Goal: Task Accomplishment & Management: Manage account settings

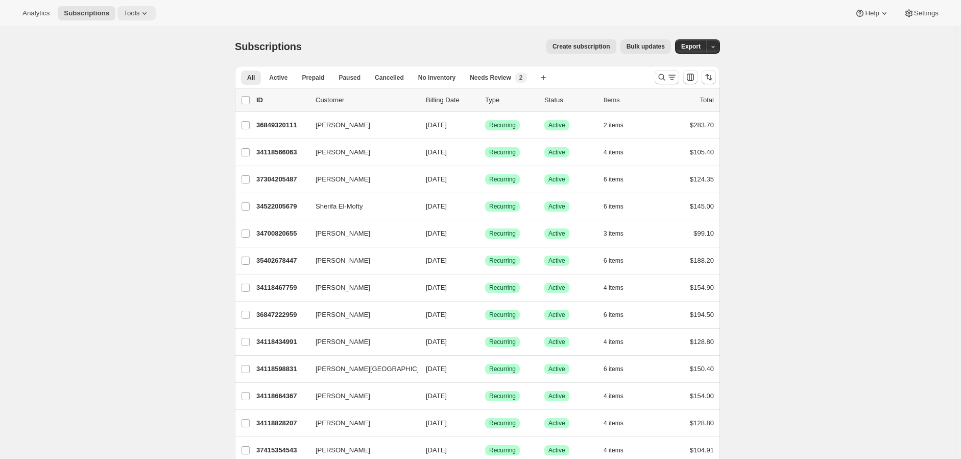
click at [124, 12] on span "Tools" at bounding box center [132, 13] width 16 height 8
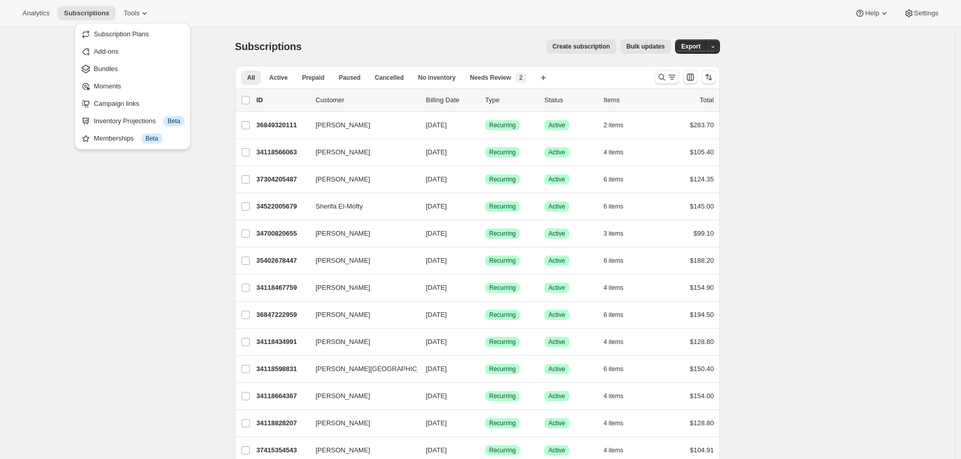
drag, startPoint x: 893, startPoint y: 36, endPoint x: 906, endPoint y: 33, distance: 13.3
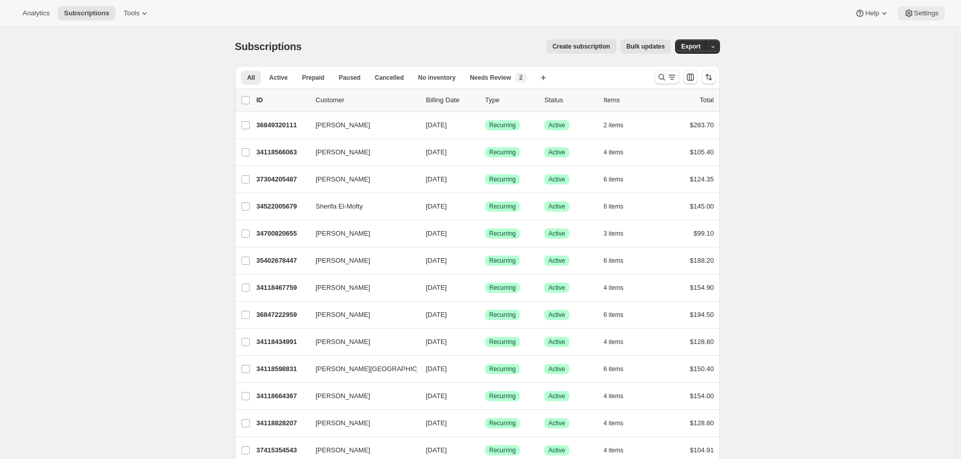
click at [927, 13] on span "Settings" at bounding box center [926, 13] width 25 height 8
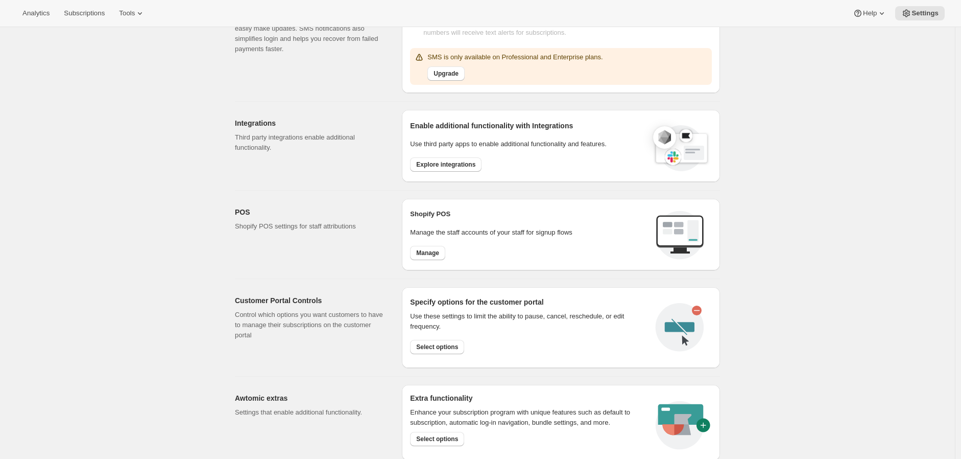
scroll to position [237, 0]
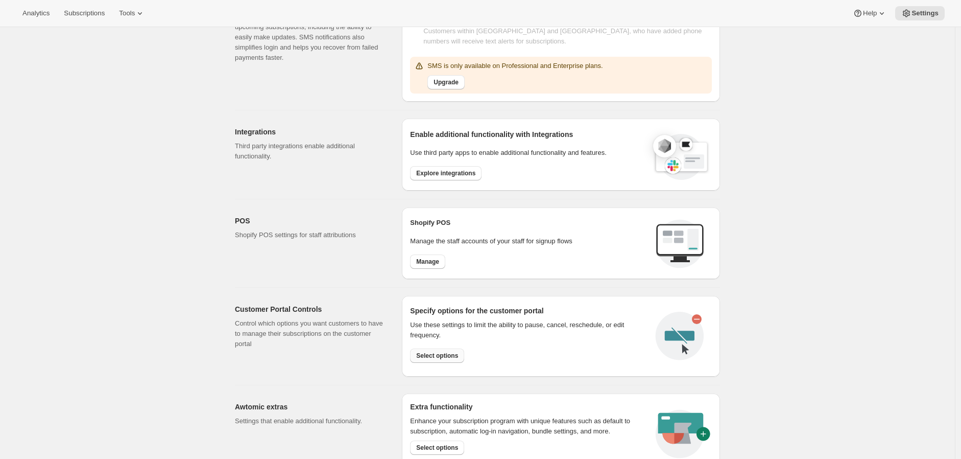
click at [443, 357] on span "Select options" at bounding box center [437, 355] width 42 height 8
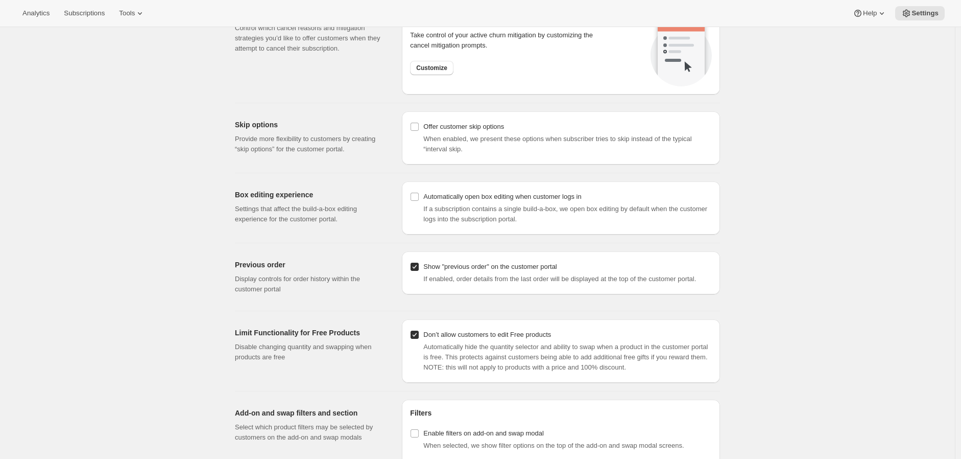
scroll to position [1102, 0]
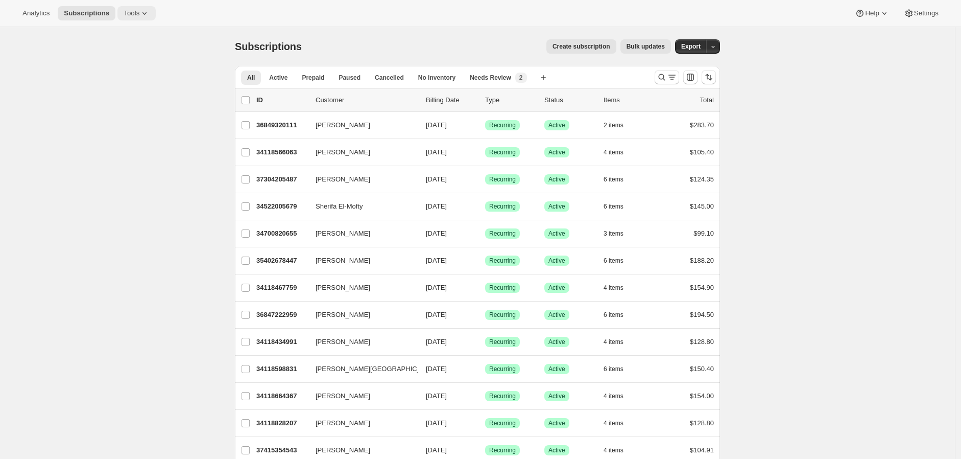
click at [129, 10] on span "Tools" at bounding box center [132, 13] width 16 height 8
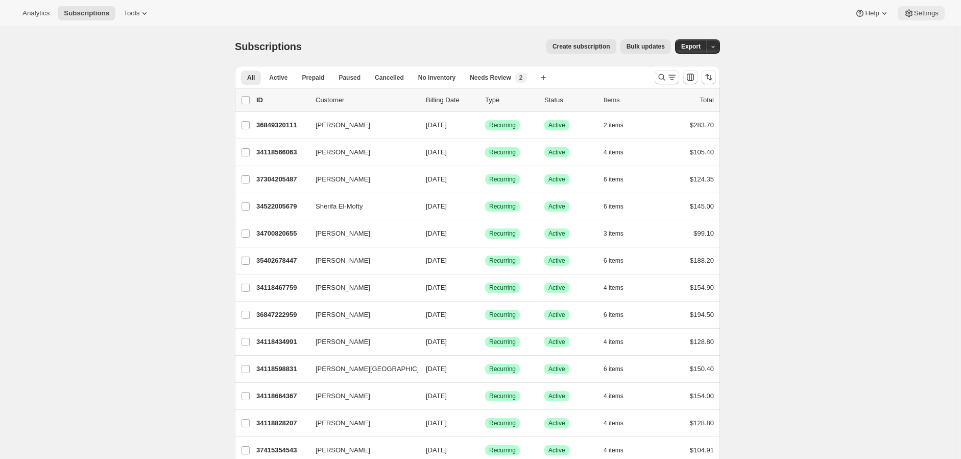
click at [920, 18] on button "Settings" at bounding box center [921, 13] width 47 height 14
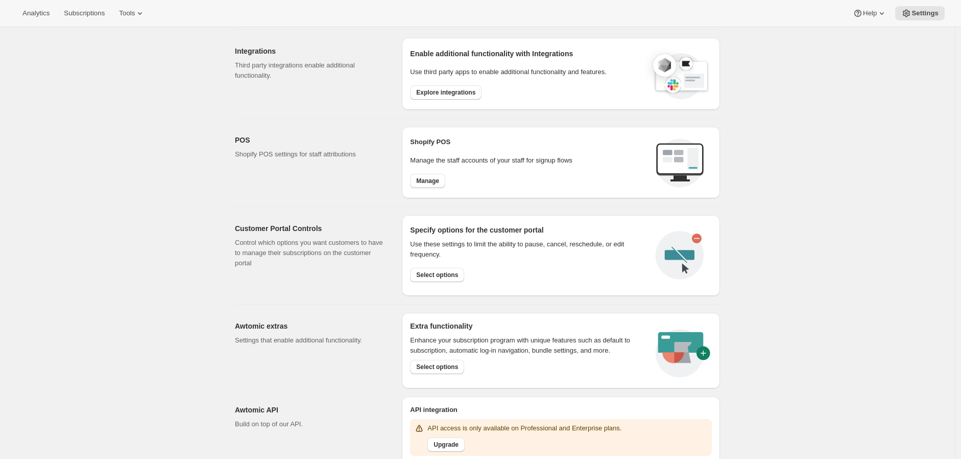
scroll to position [350, 0]
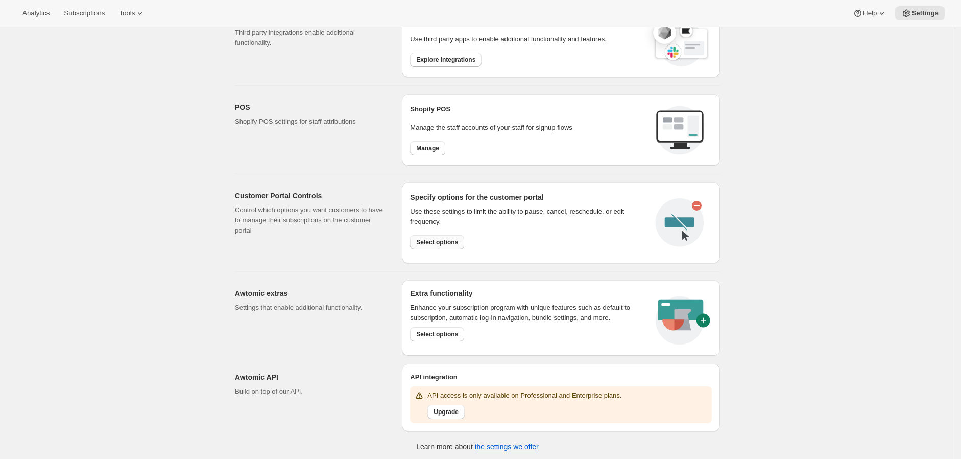
click at [446, 241] on span "Select options" at bounding box center [437, 242] width 42 height 8
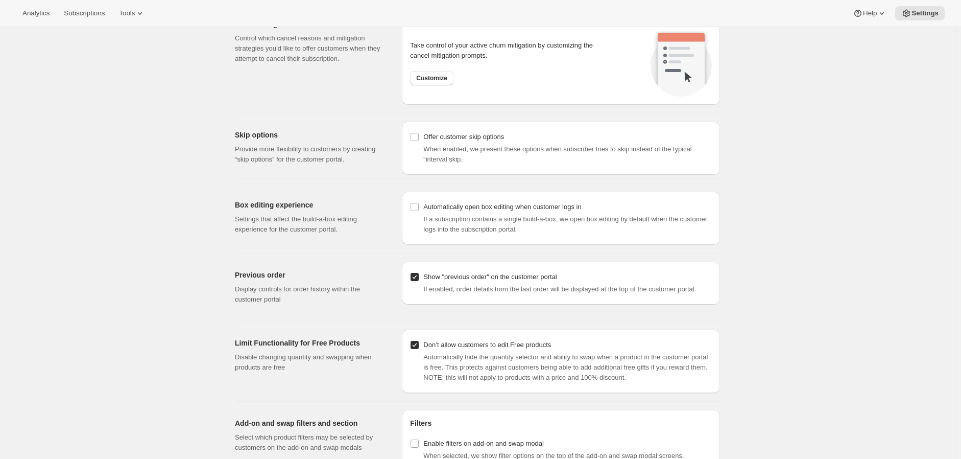
scroll to position [1102, 0]
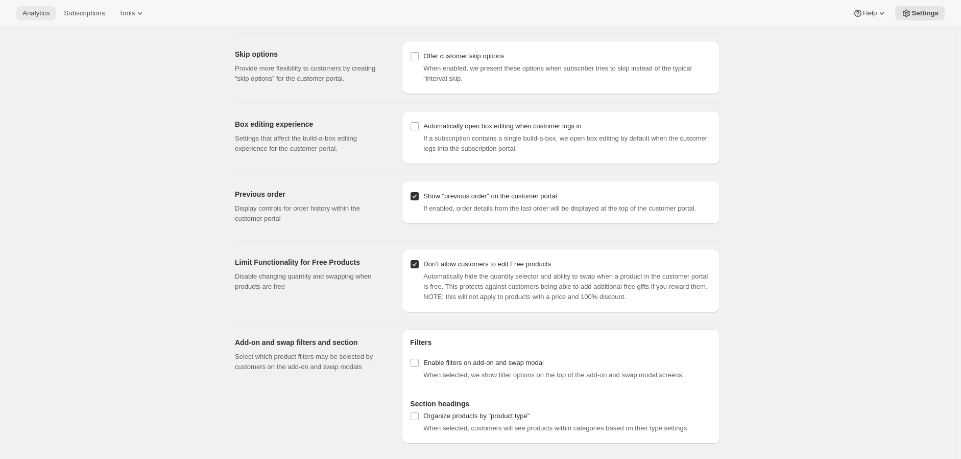
click at [39, 16] on span "Analytics" at bounding box center [35, 13] width 27 height 8
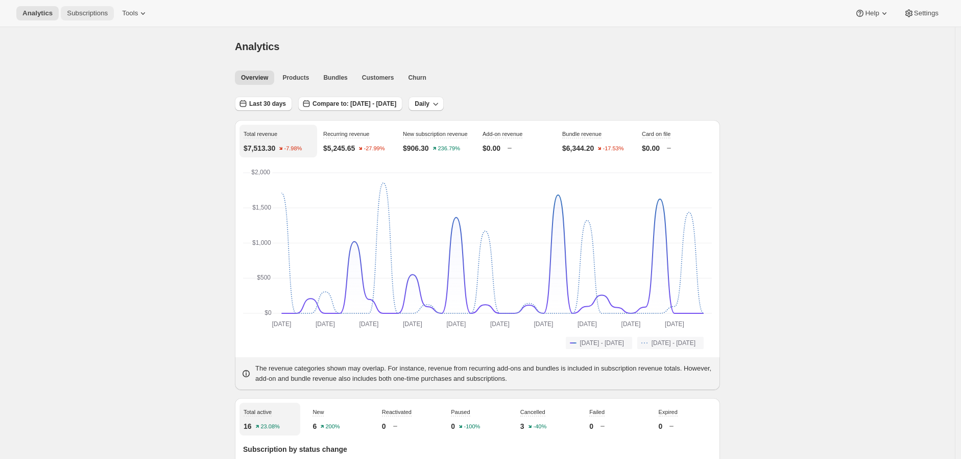
click at [92, 10] on span "Subscriptions" at bounding box center [87, 13] width 41 height 8
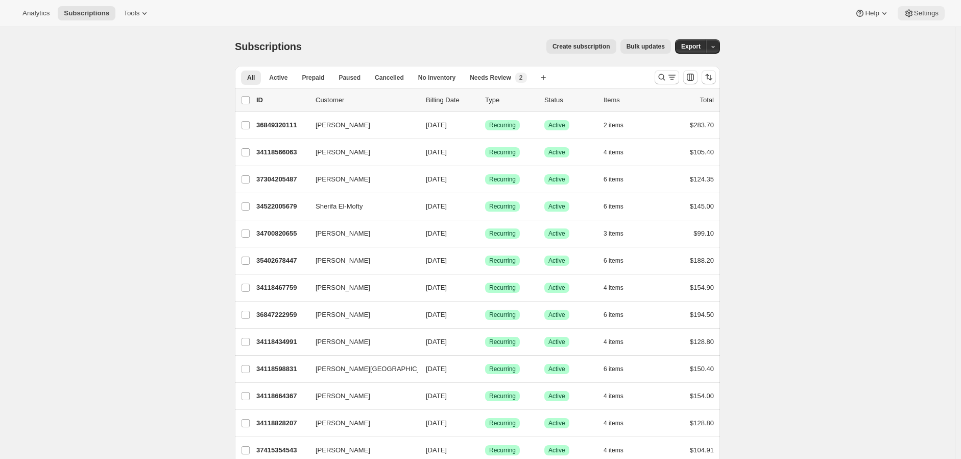
click at [921, 16] on span "Settings" at bounding box center [926, 13] width 25 height 8
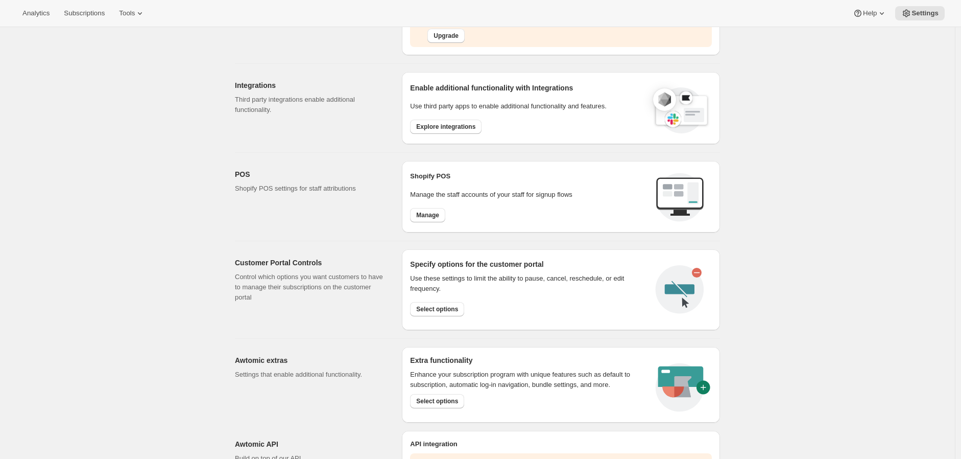
scroll to position [350, 0]
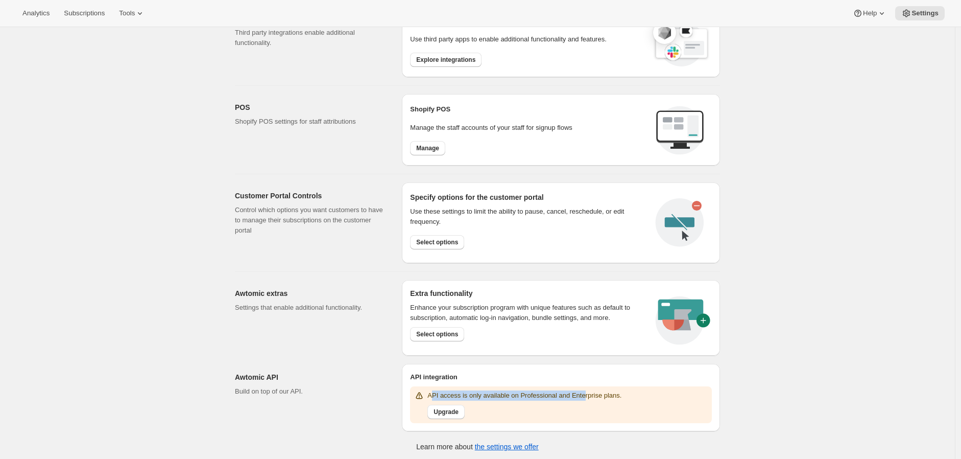
drag, startPoint x: 436, startPoint y: 392, endPoint x: 581, endPoint y: 390, distance: 145.1
click at [581, 390] on p "API access is only available on Professional and Enterprise plans." at bounding box center [525, 395] width 194 height 10
drag, startPoint x: 237, startPoint y: 372, endPoint x: 310, endPoint y: 386, distance: 73.7
click at [310, 386] on div "Awtomic API Build on top of our API. API integration API access is only availab…" at bounding box center [473, 394] width 493 height 76
click at [223, 374] on div "Settings. This page is ready Settings Email Customization Customize subscriptio…" at bounding box center [477, 69] width 955 height 785
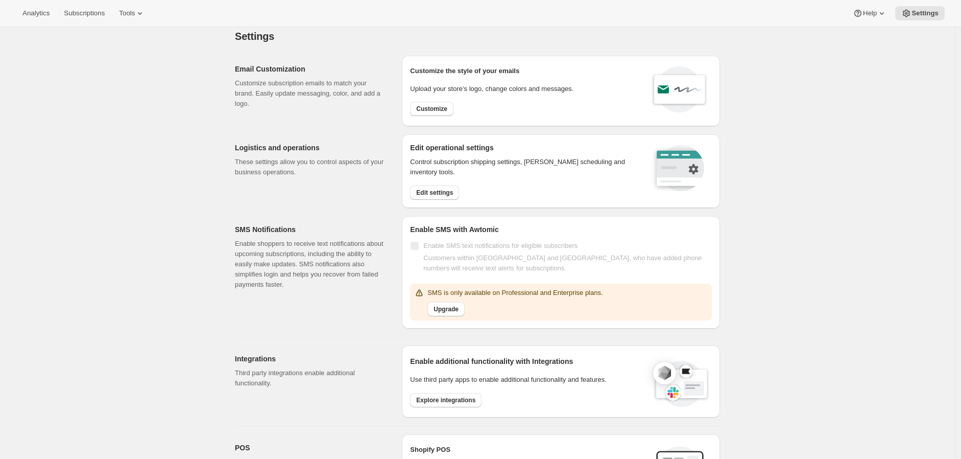
scroll to position [0, 0]
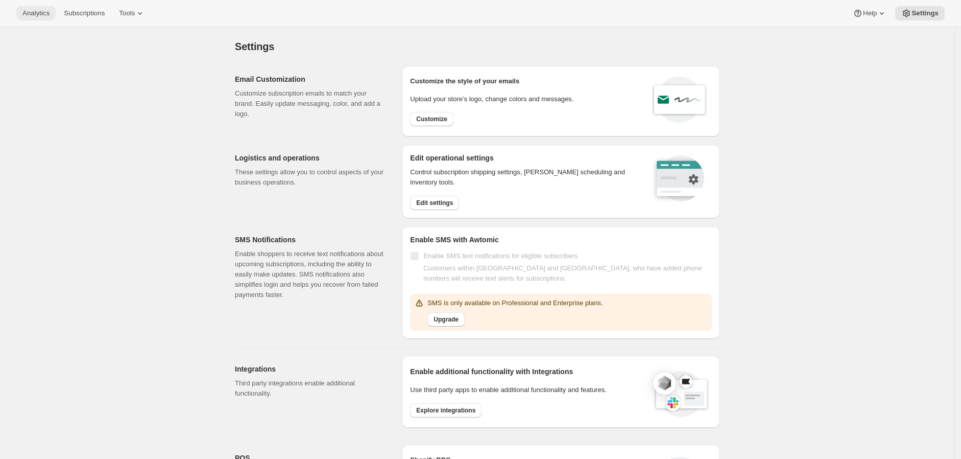
click at [43, 16] on span "Analytics" at bounding box center [35, 13] width 27 height 8
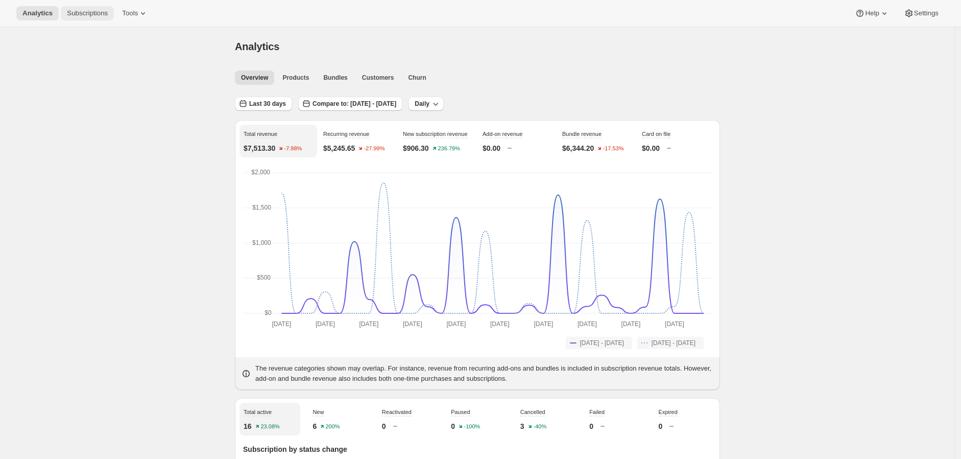
click at [88, 9] on span "Subscriptions" at bounding box center [87, 13] width 41 height 8
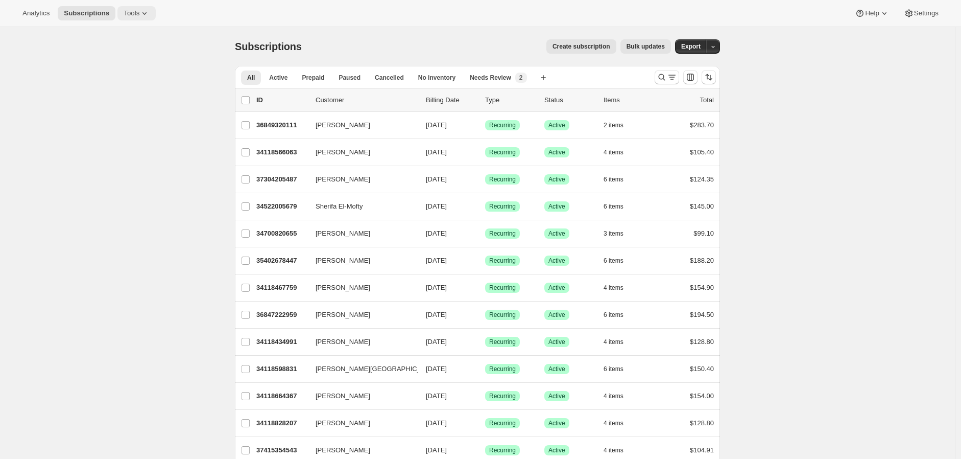
click at [128, 9] on span "Tools" at bounding box center [132, 13] width 16 height 8
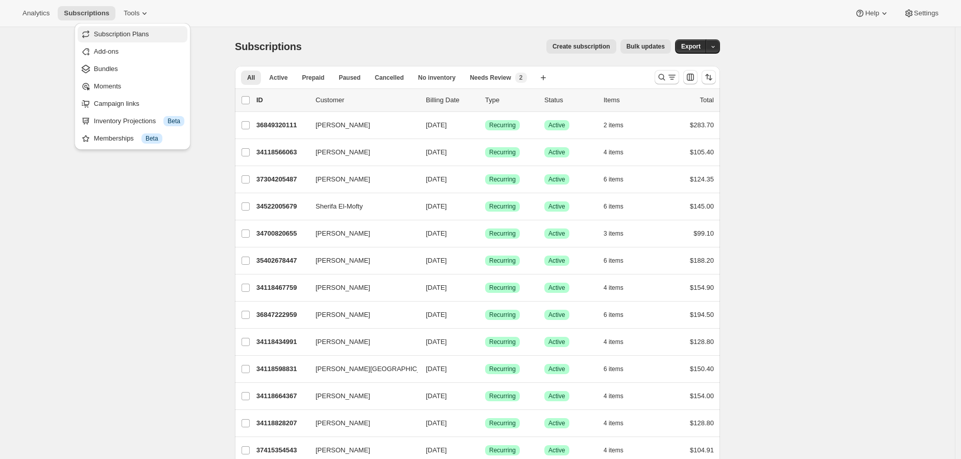
click at [140, 38] on span "Subscription Plans" at bounding box center [121, 34] width 55 height 8
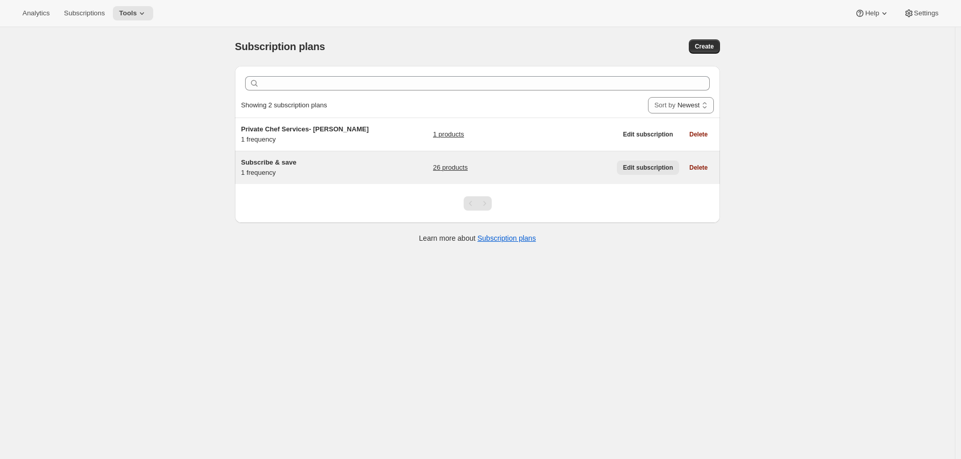
click at [632, 166] on span "Edit subscription" at bounding box center [648, 167] width 50 height 8
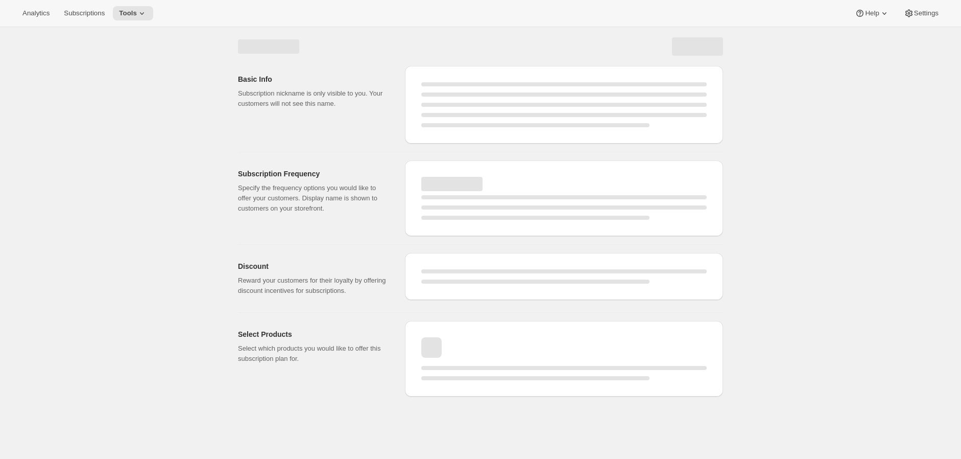
select select "WEEK"
select select "MONTH"
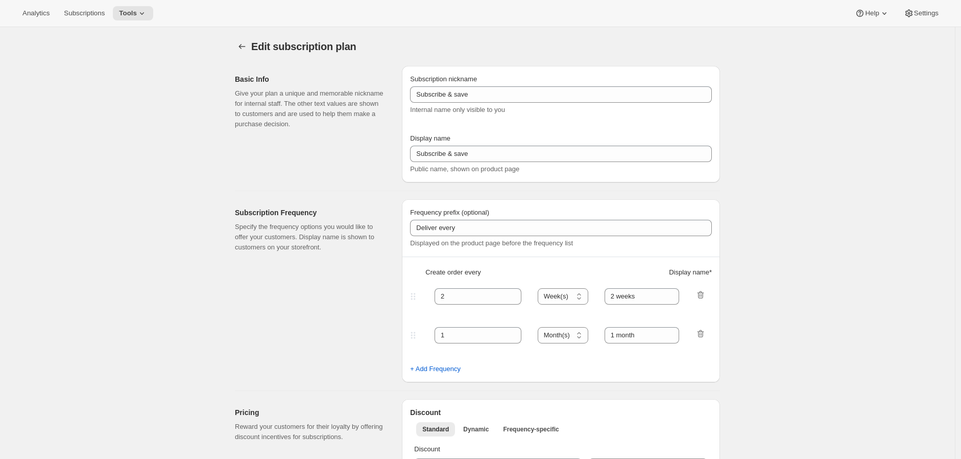
type input "Subscribe & Save 10%"
type input "1"
type input "Weekly Subscription (10% discount)"
type input "10"
type input "No obligation, modify, pause, or cancel your subscription anytime."
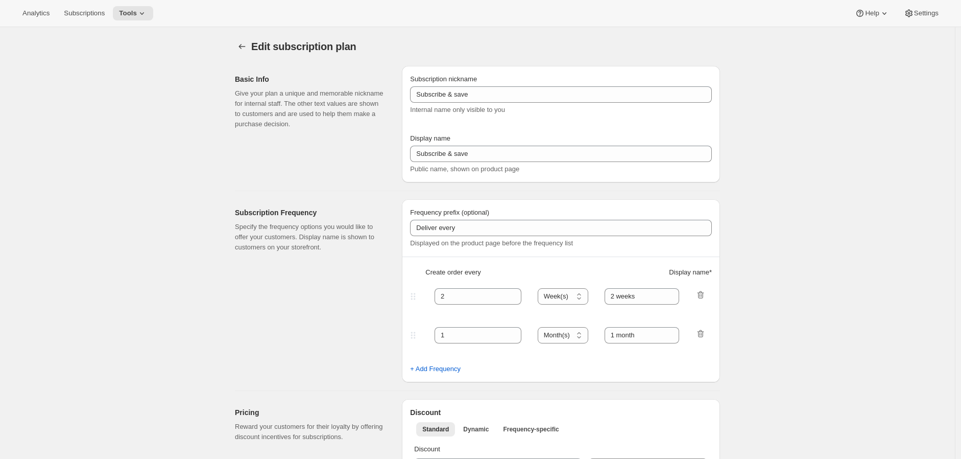
checkbox input "true"
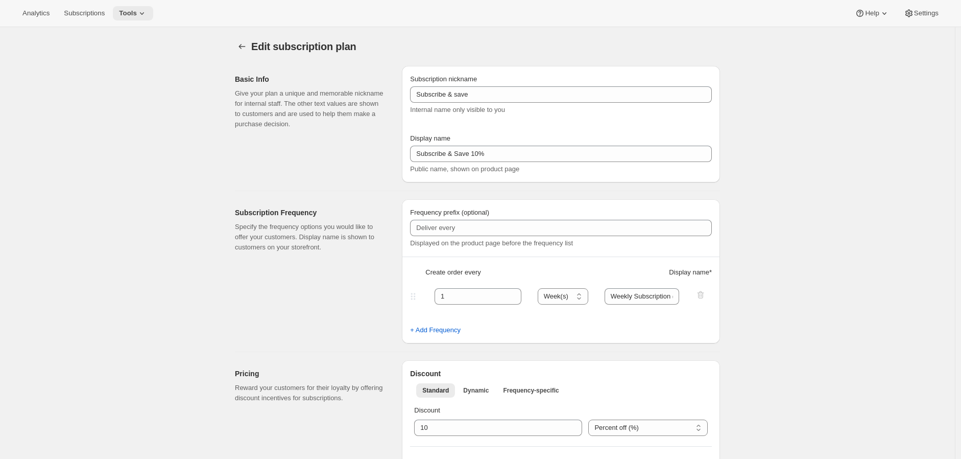
click at [125, 17] on button "Tools" at bounding box center [133, 13] width 40 height 14
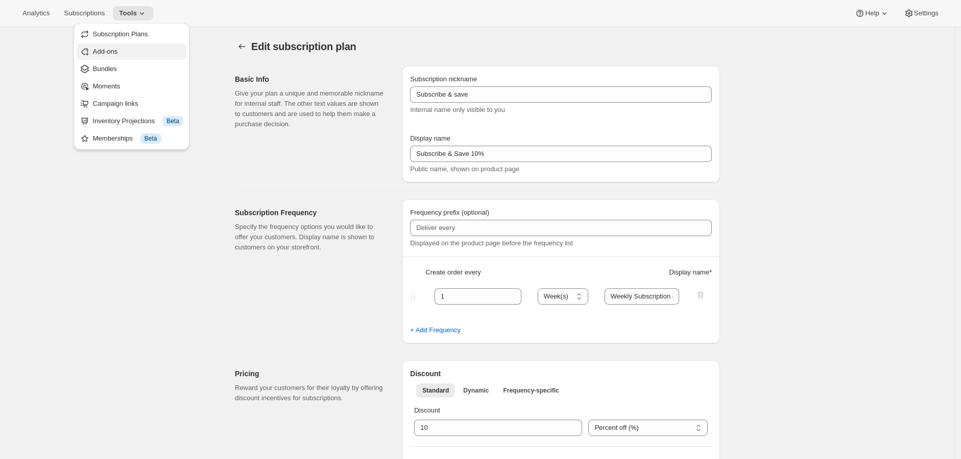
click at [123, 50] on span "Add-ons" at bounding box center [138, 51] width 90 height 10
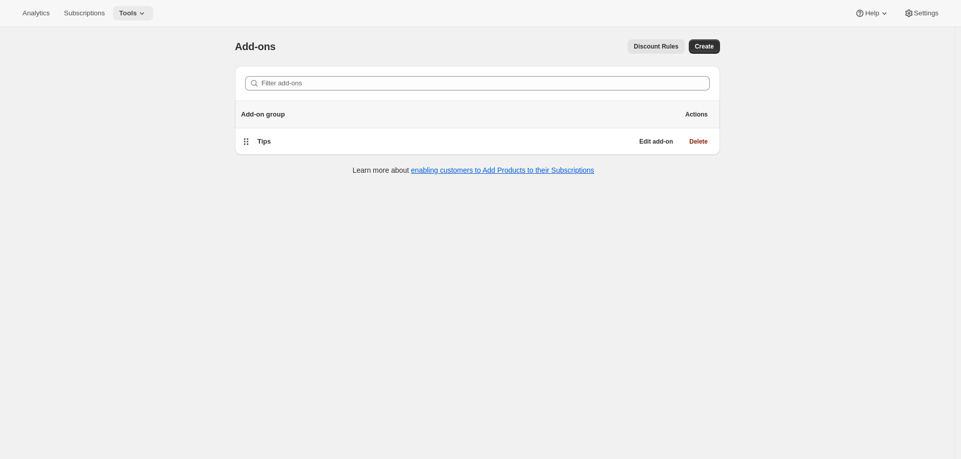
click at [126, 11] on span "Tools" at bounding box center [128, 13] width 18 height 8
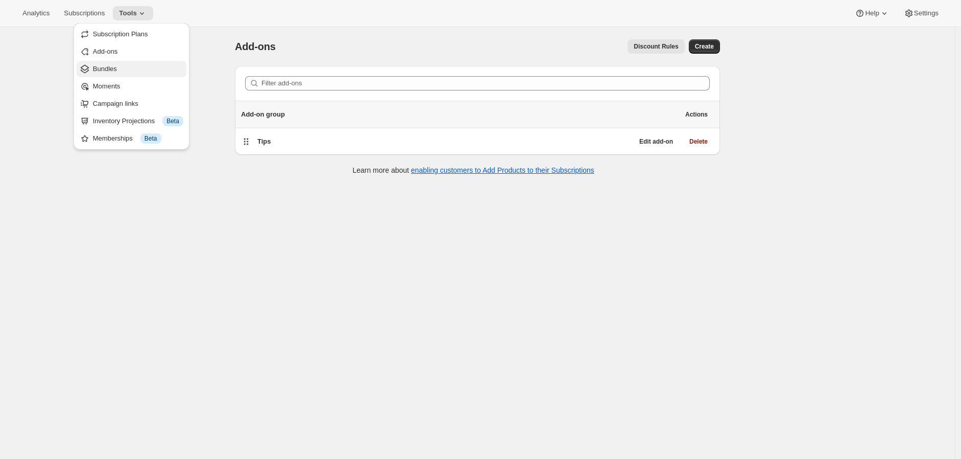
click at [148, 67] on span "Bundles" at bounding box center [138, 69] width 90 height 10
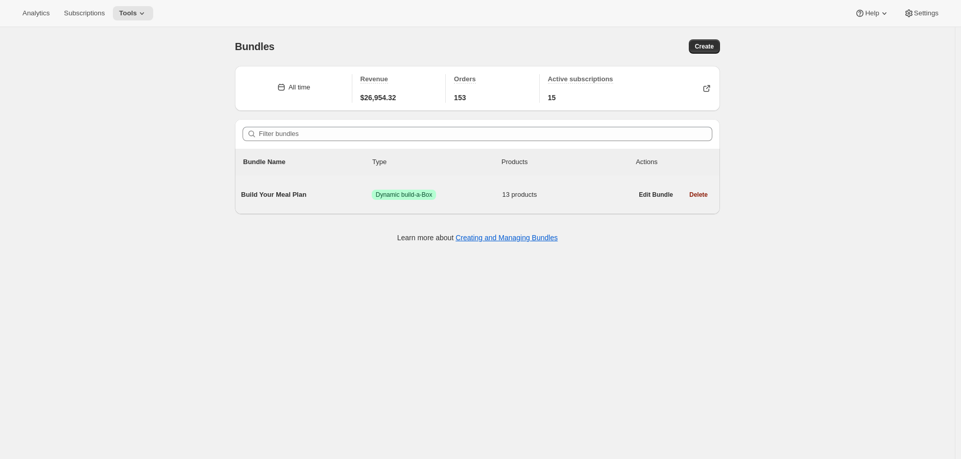
click at [517, 196] on span "13 products" at bounding box center [568, 194] width 131 height 10
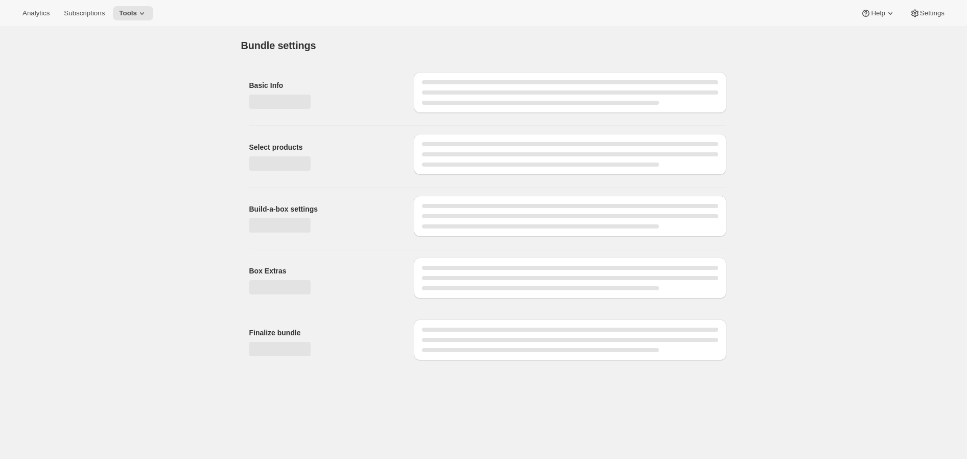
type input "Build Your Meal Plan"
radio input "true"
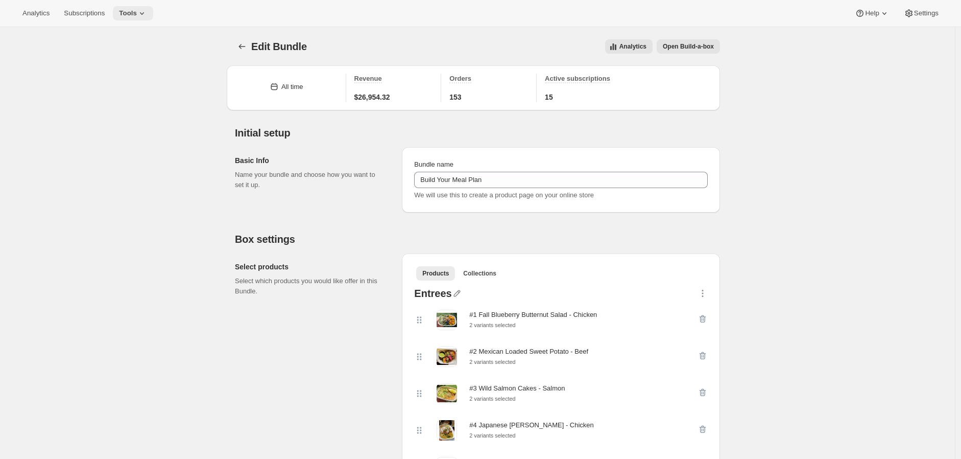
click at [116, 10] on button "Tools" at bounding box center [133, 13] width 40 height 14
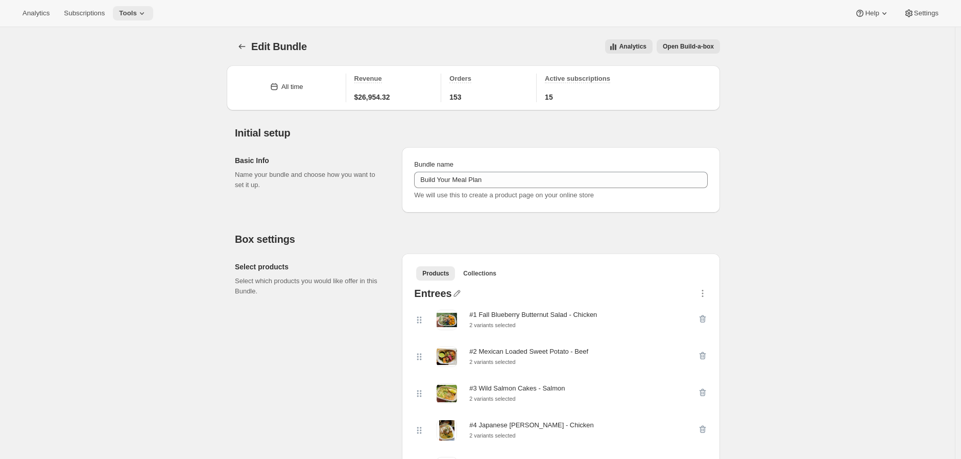
click at [131, 11] on span "Tools" at bounding box center [128, 13] width 18 height 8
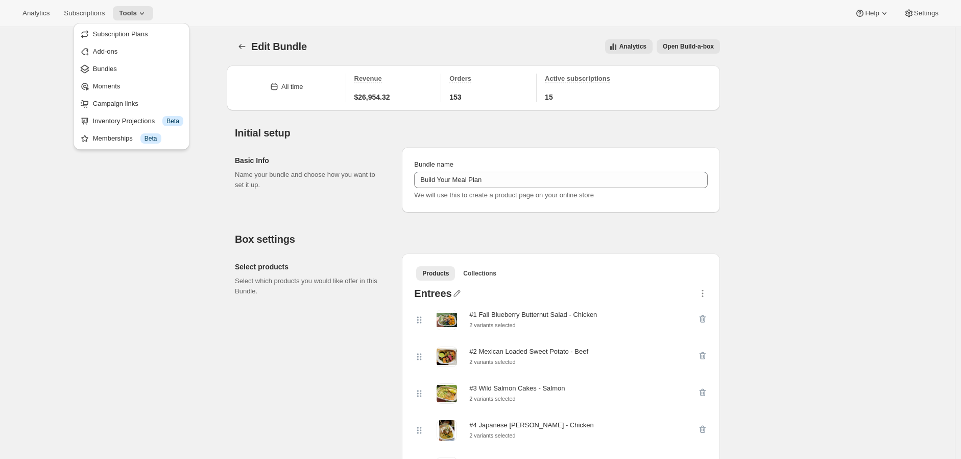
click at [312, 28] on div "Edit Bundle. This page is ready Edit Bundle Analytics Open Build-a-box More act…" at bounding box center [477, 46] width 485 height 39
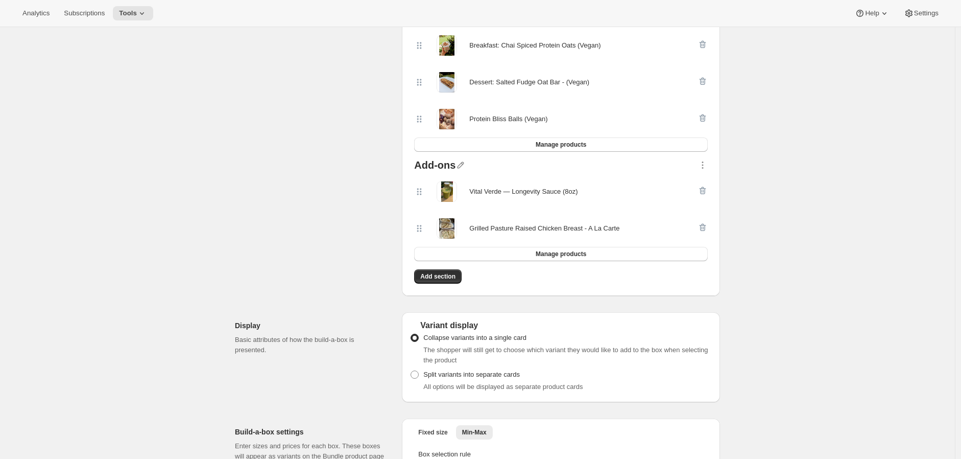
scroll to position [624, 0]
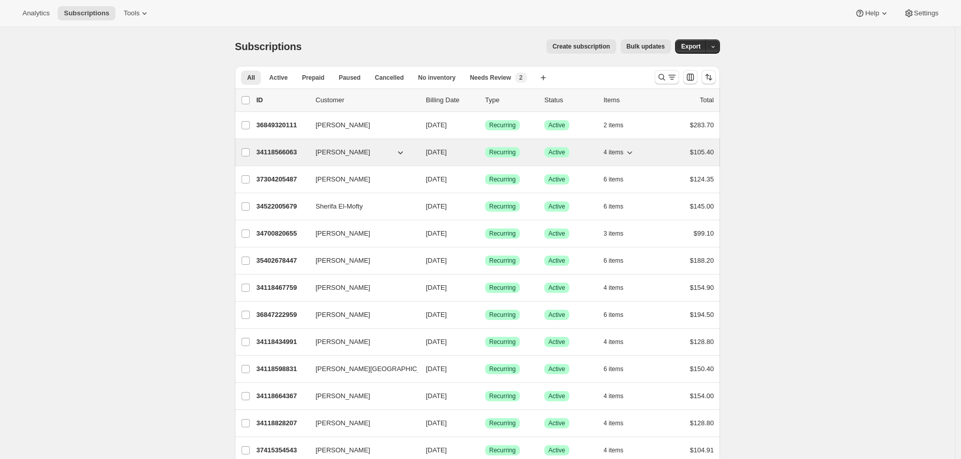
click at [283, 151] on p "34118566063" at bounding box center [281, 152] width 51 height 10
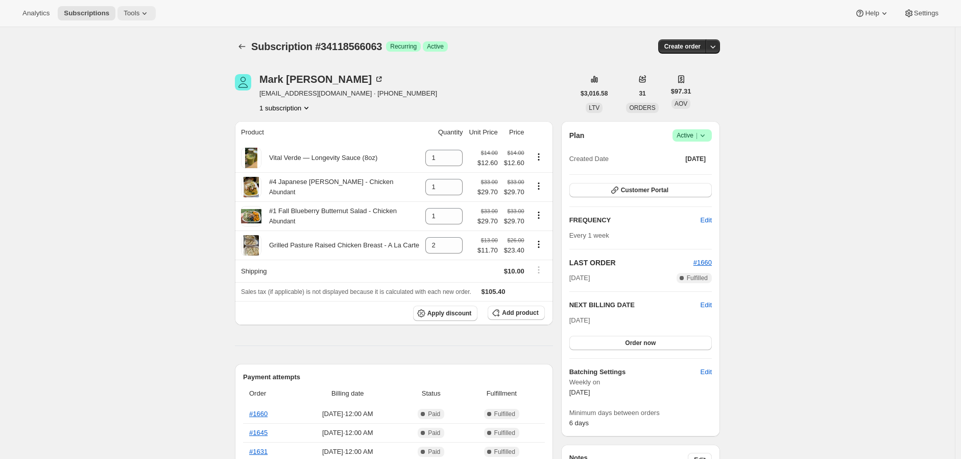
click at [129, 13] on span "Tools" at bounding box center [132, 13] width 16 height 8
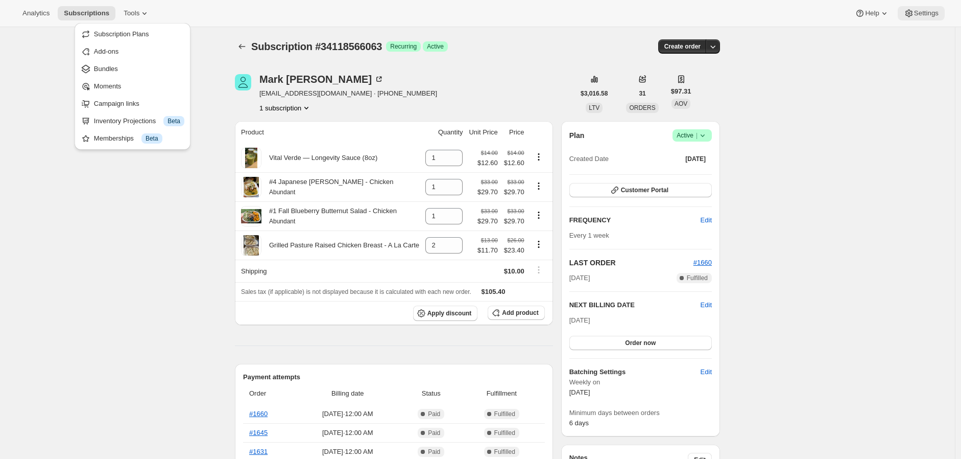
click at [920, 13] on span "Settings" at bounding box center [926, 13] width 25 height 8
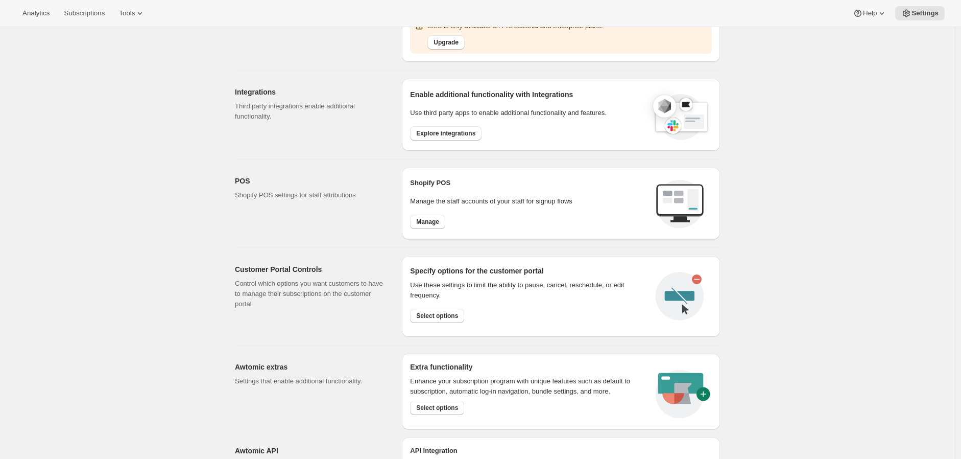
scroll to position [283, 0]
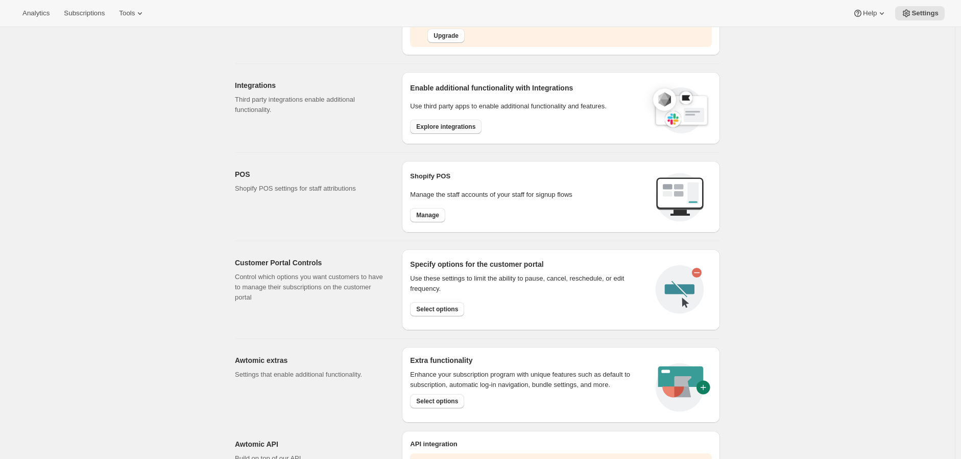
click at [443, 125] on span "Explore integrations" at bounding box center [445, 127] width 59 height 8
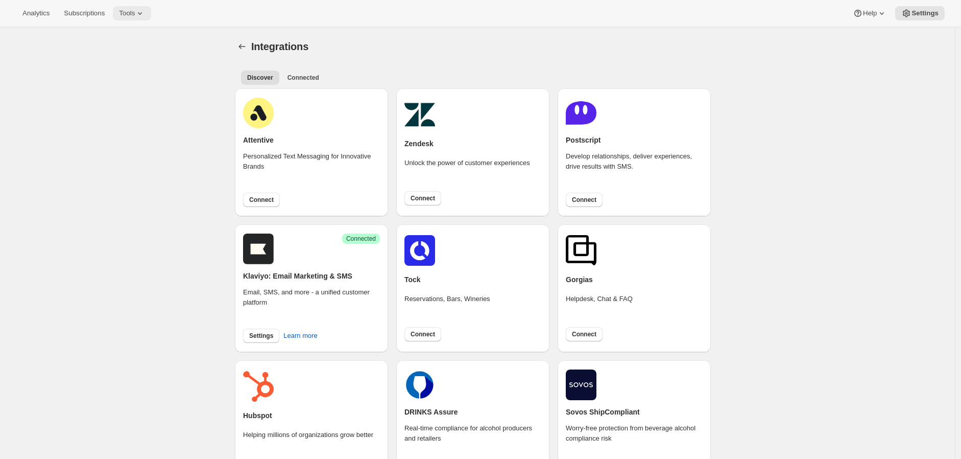
click at [128, 15] on span "Tools" at bounding box center [127, 13] width 16 height 8
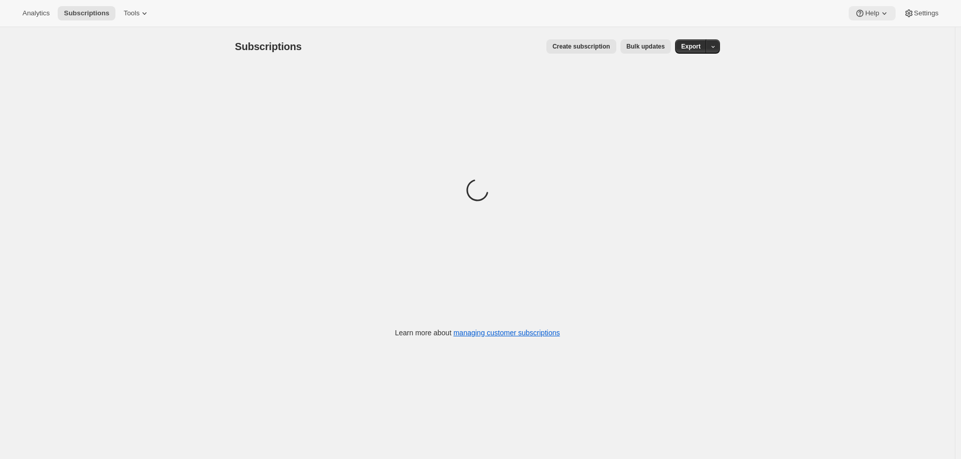
click at [879, 11] on span "Help" at bounding box center [872, 13] width 14 height 8
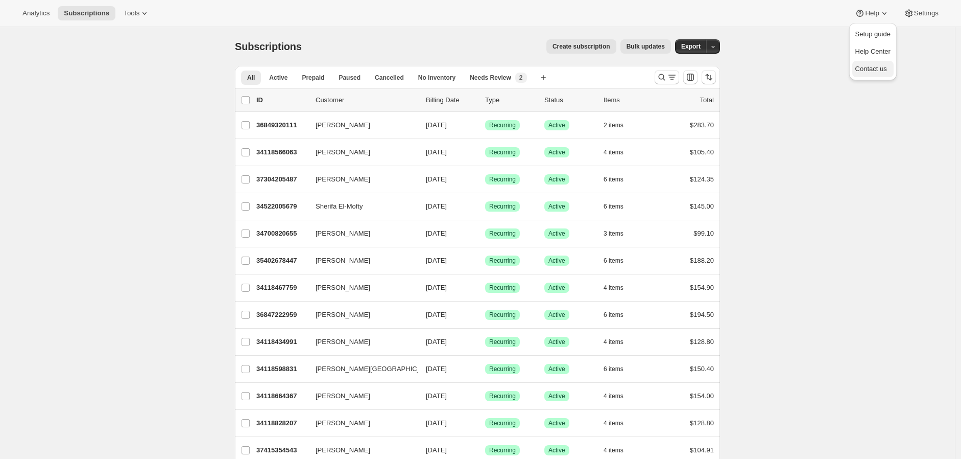
click at [869, 70] on span "Contact us" at bounding box center [872, 69] width 32 height 8
click at [876, 70] on span "Contact us" at bounding box center [872, 69] width 32 height 8
click at [872, 69] on span "Contact us" at bounding box center [872, 69] width 32 height 8
click at [880, 69] on span "Contact us" at bounding box center [872, 69] width 32 height 8
click at [35, 14] on span "Analytics" at bounding box center [35, 13] width 27 height 8
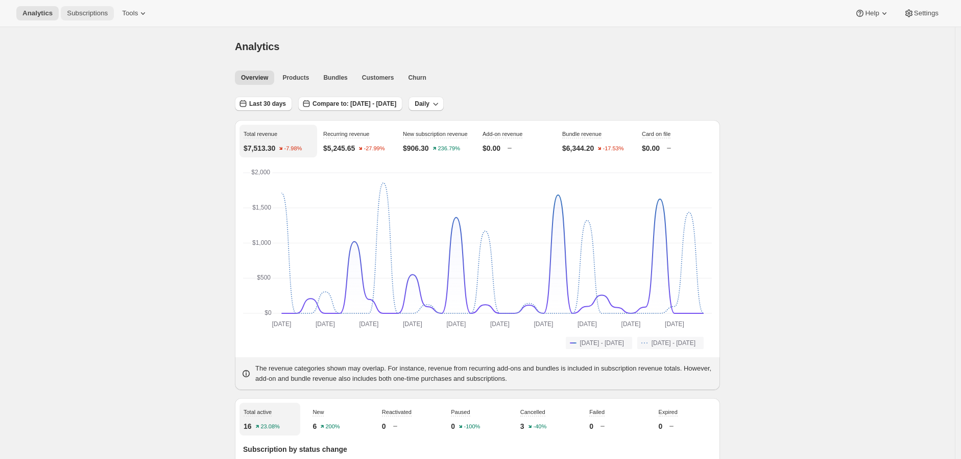
click at [78, 17] on span "Subscriptions" at bounding box center [87, 13] width 41 height 8
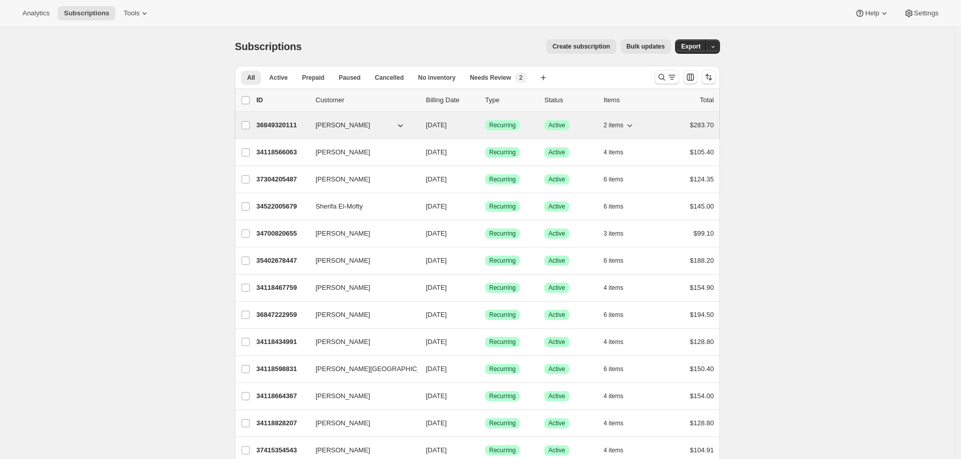
click at [278, 128] on p "36849320111" at bounding box center [281, 125] width 51 height 10
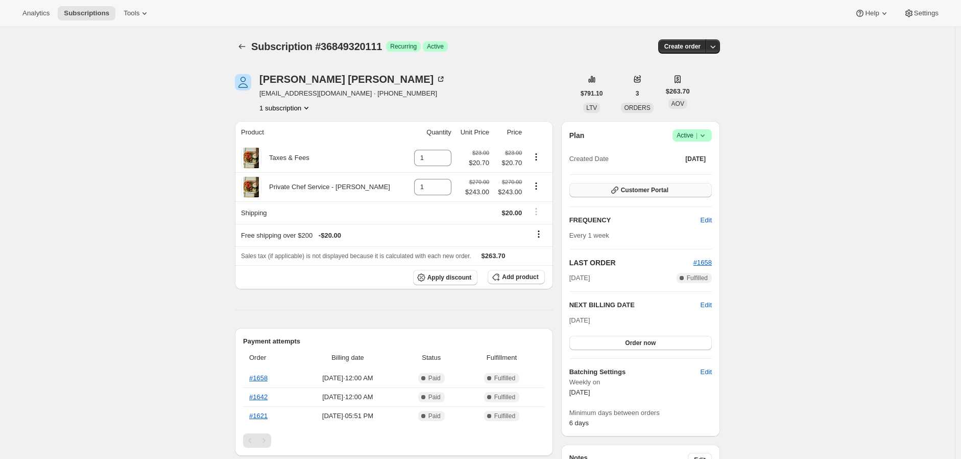
click at [664, 191] on span "Customer Portal" at bounding box center [645, 190] width 48 height 8
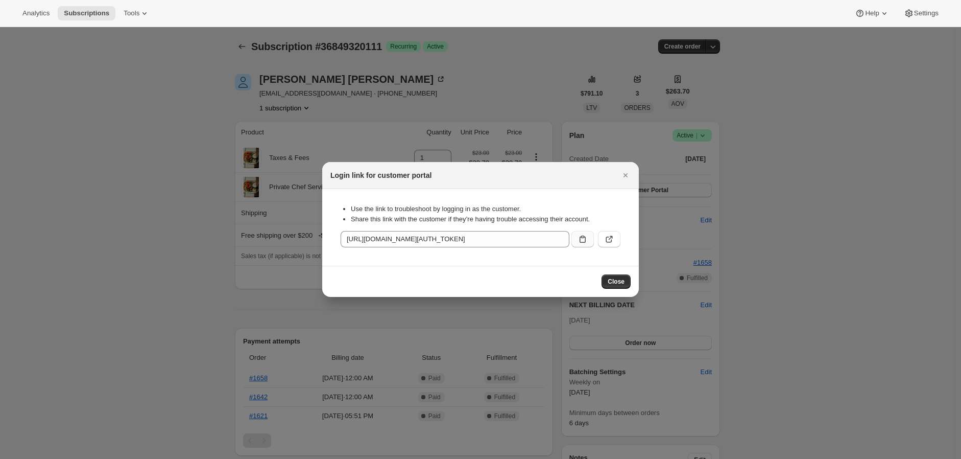
click at [579, 243] on icon ":rkj:" at bounding box center [583, 239] width 10 height 10
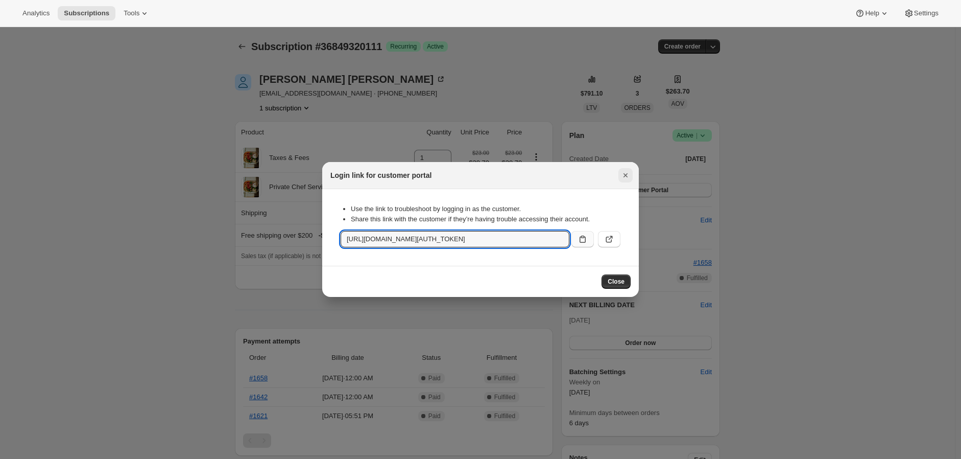
click at [624, 176] on icon "Close" at bounding box center [626, 175] width 10 height 10
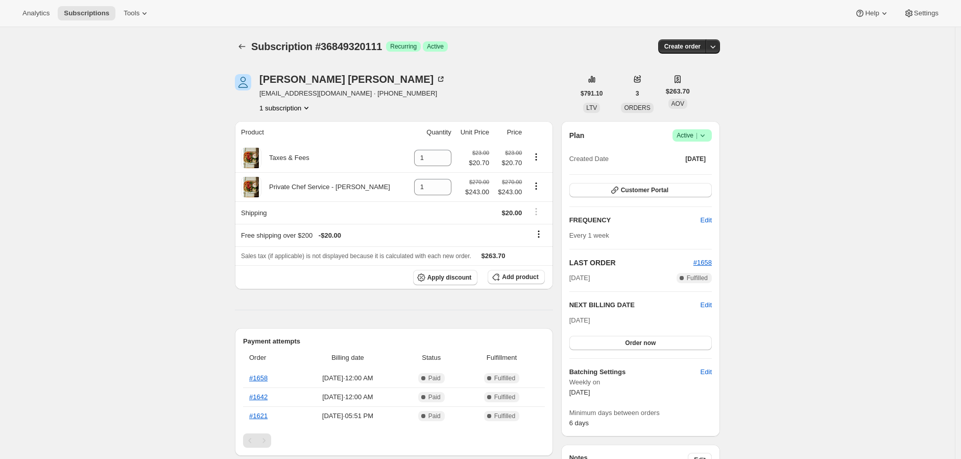
click at [88, 72] on div "Subscription #36849320111. This page is ready Subscription #36849320111 Success…" at bounding box center [477, 430] width 955 height 807
click at [134, 16] on span "Tools" at bounding box center [132, 13] width 16 height 8
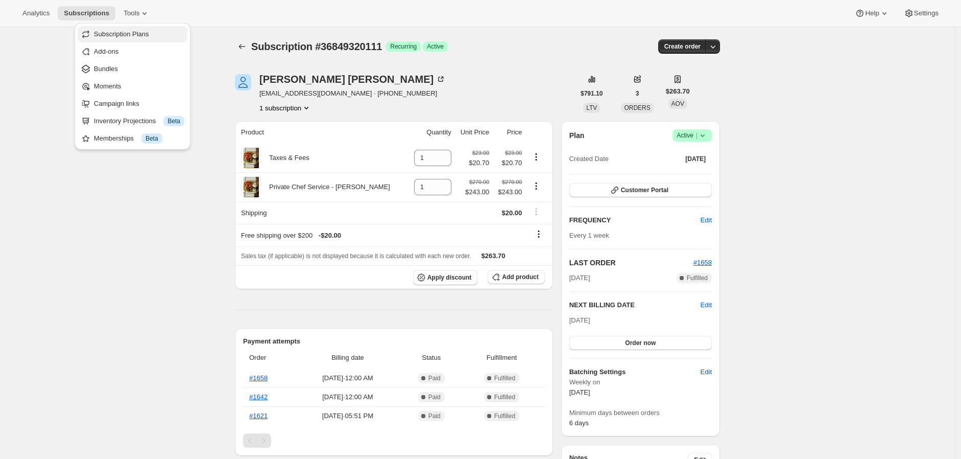
click at [91, 33] on div "Subscription Plans" at bounding box center [133, 34] width 104 height 10
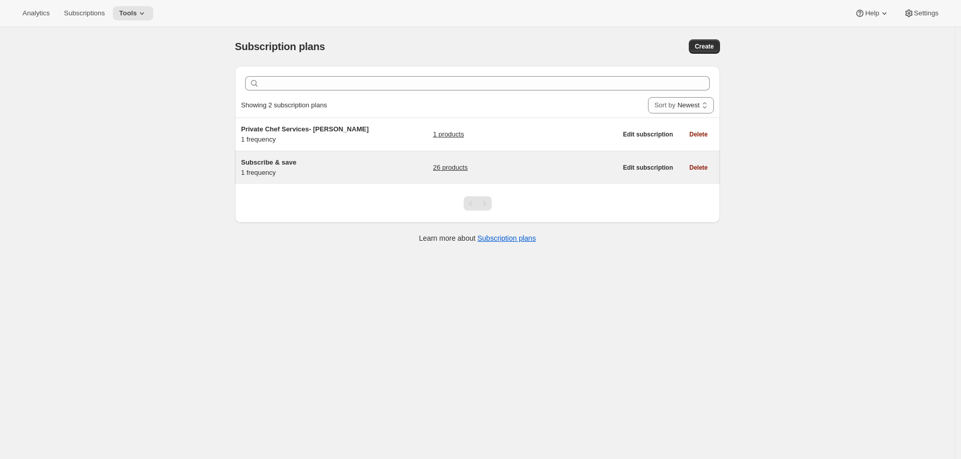
click at [379, 165] on div "Subscribe & save 1 frequency 26 products" at bounding box center [429, 167] width 376 height 20
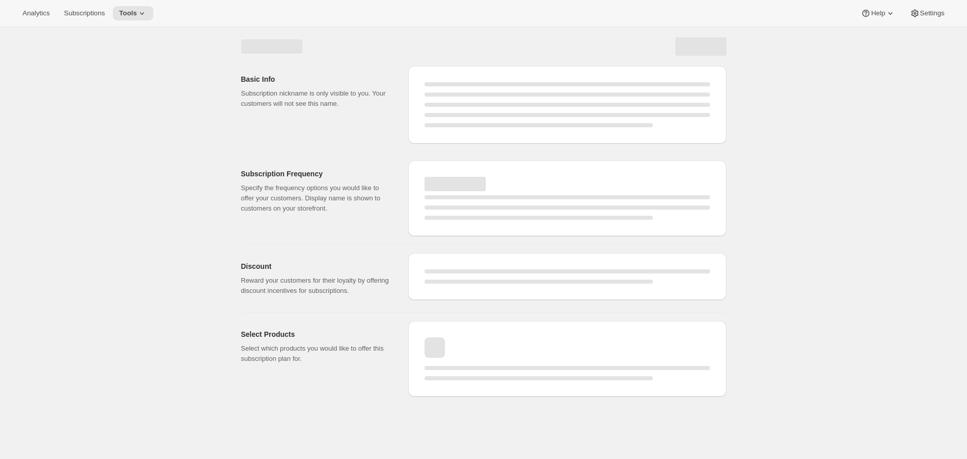
select select "WEEK"
select select "MONTH"
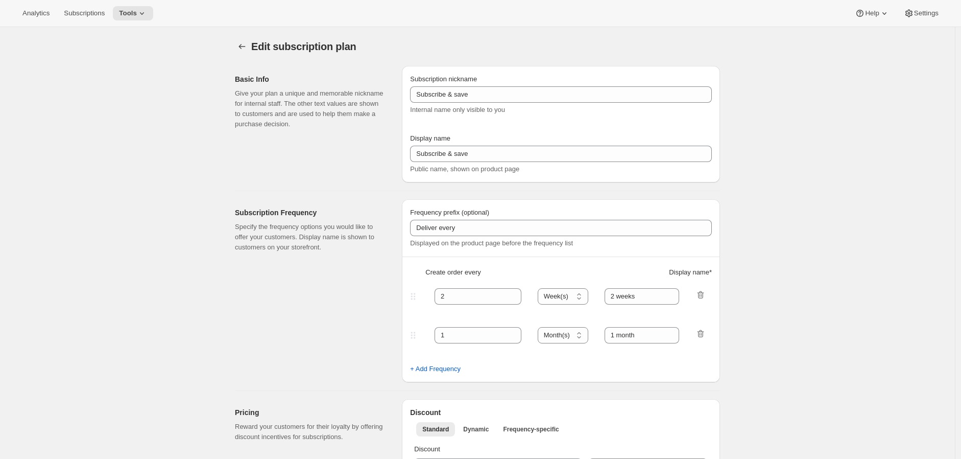
type input "Subscribe & Save 10%"
type input "1"
type input "Weekly Subscription (10% discount)"
type input "10"
type input "No obligation, modify, pause, or cancel your subscription anytime."
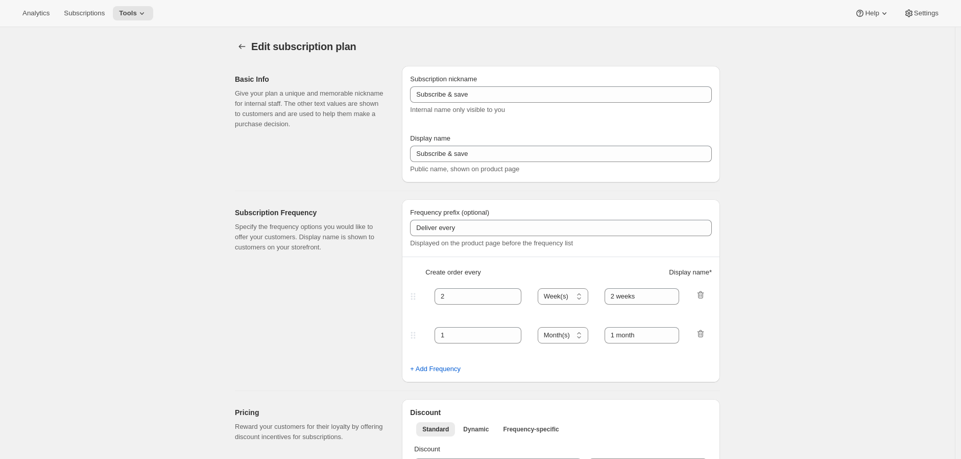
checkbox input "true"
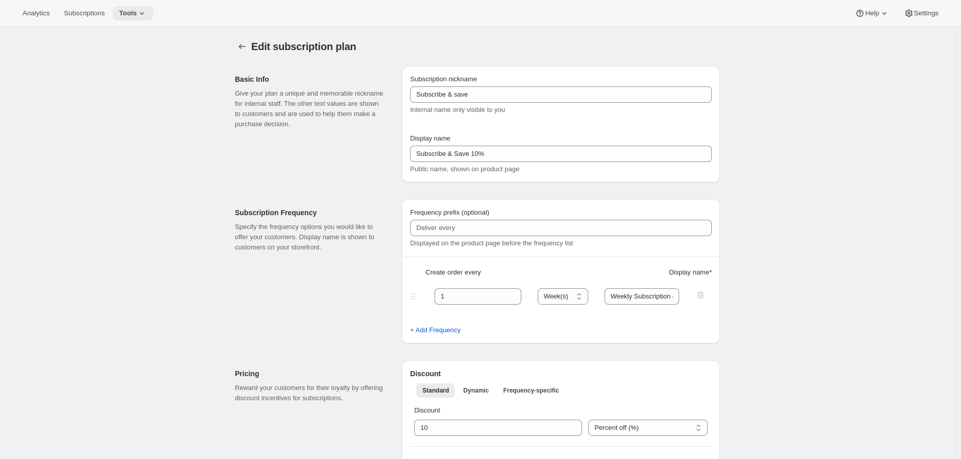
click at [123, 11] on span "Tools" at bounding box center [128, 13] width 18 height 8
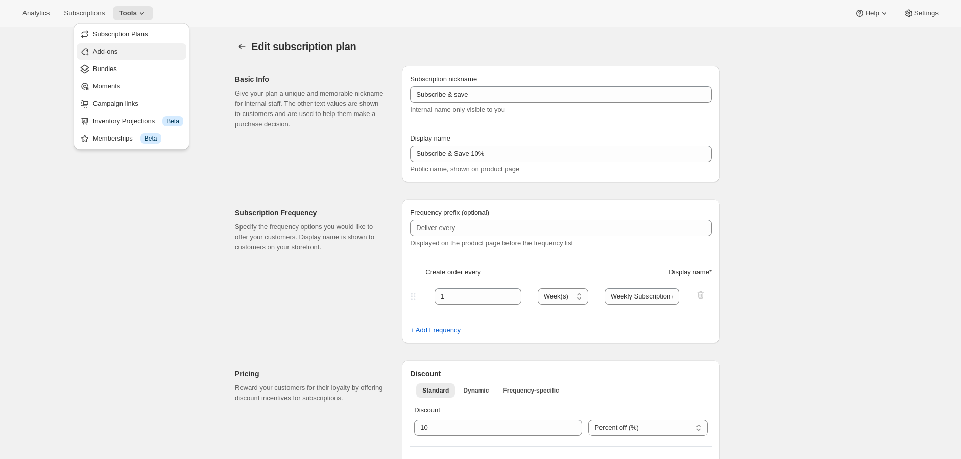
click at [129, 57] on button "Add-ons" at bounding box center [132, 51] width 110 height 16
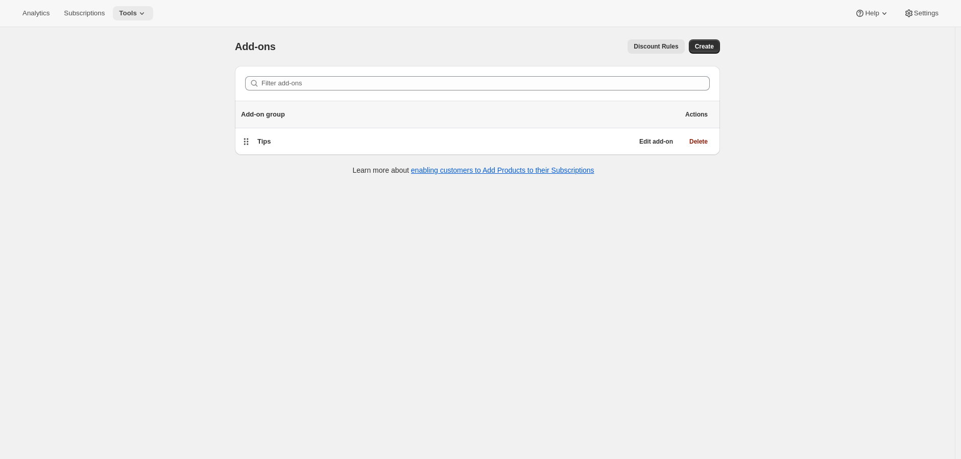
click at [128, 11] on span "Tools" at bounding box center [128, 13] width 18 height 8
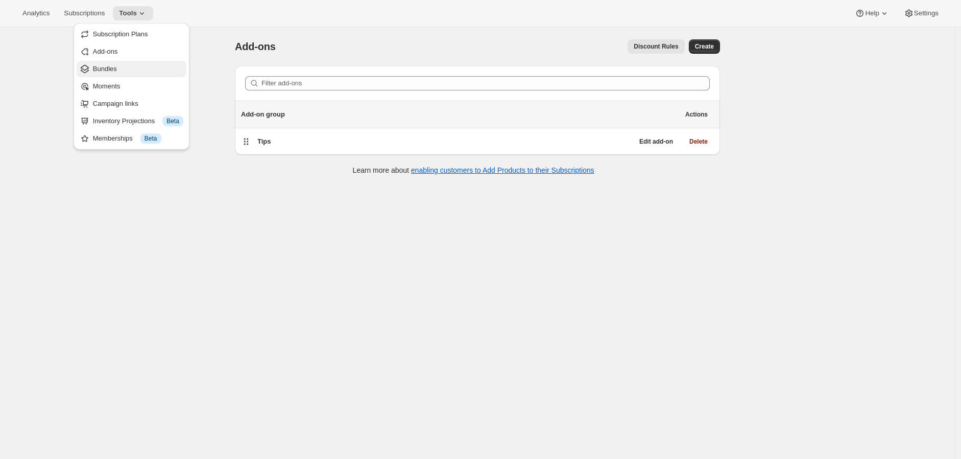
click at [126, 71] on span "Bundles" at bounding box center [138, 69] width 90 height 10
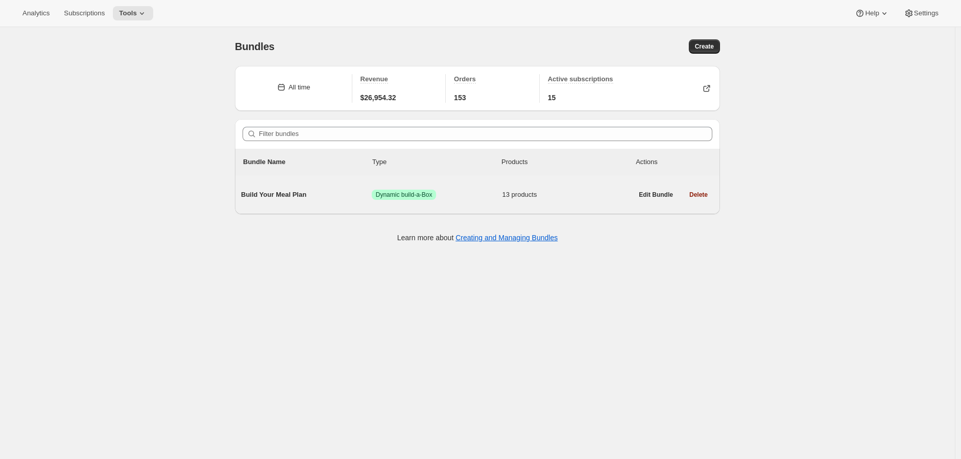
click at [496, 200] on div "Build Your Meal Plan Success Dynamic build-a-Box 13 products" at bounding box center [437, 194] width 392 height 27
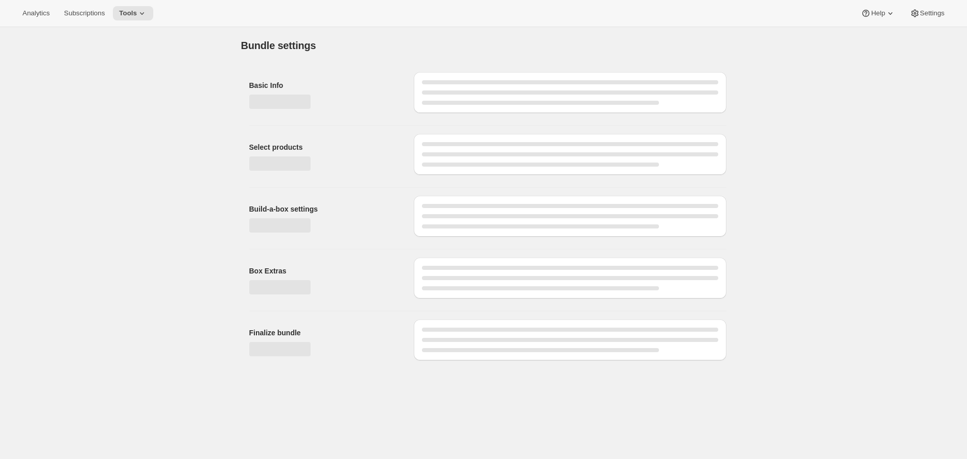
type input "Build Your Meal Plan"
radio input "true"
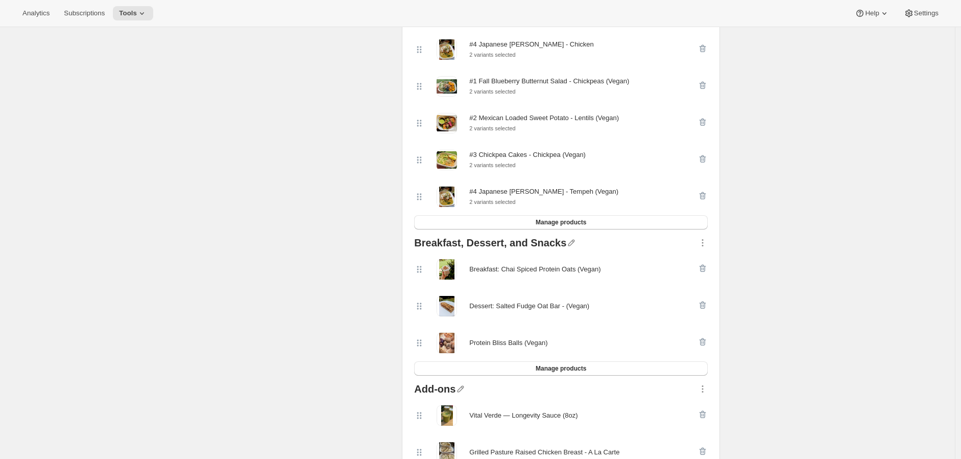
scroll to position [193, 0]
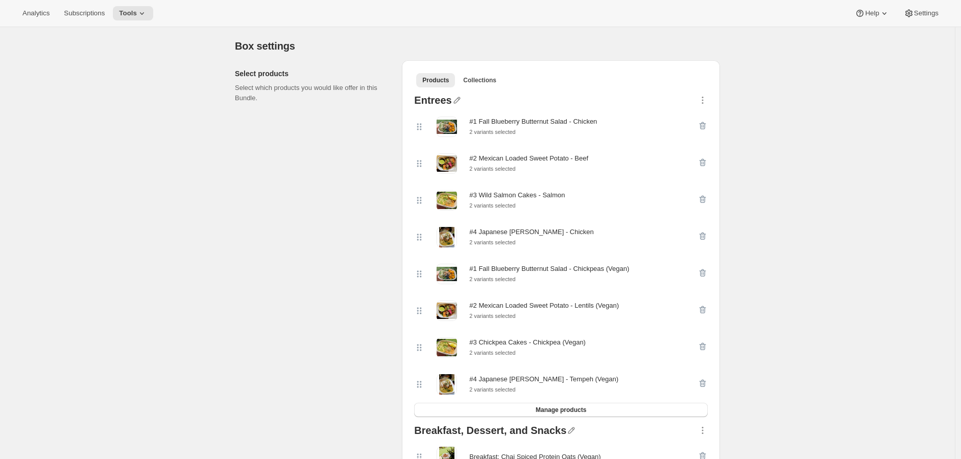
click at [150, 13] on div "Analytics Subscriptions Tools Help Settings" at bounding box center [480, 13] width 961 height 27
click at [145, 13] on button "Tools" at bounding box center [133, 13] width 40 height 14
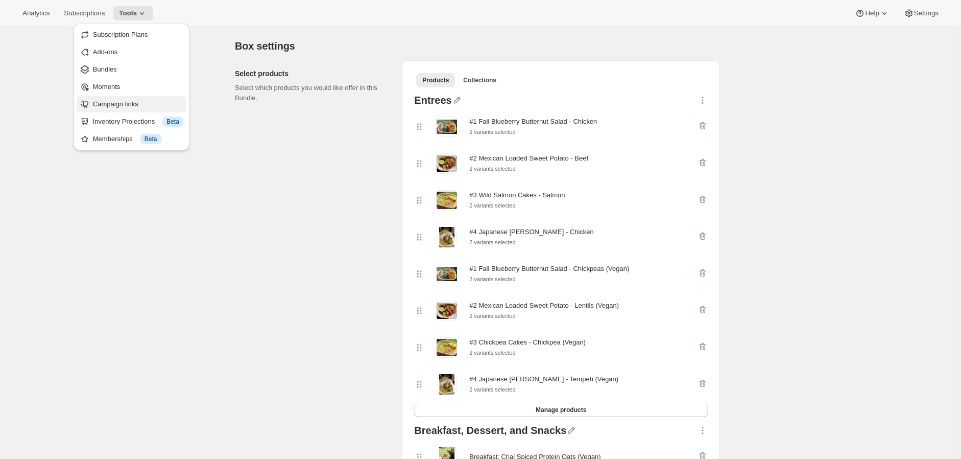
click at [136, 107] on span "Campaign links" at bounding box center [115, 104] width 45 height 8
